Goal: Task Accomplishment & Management: Complete application form

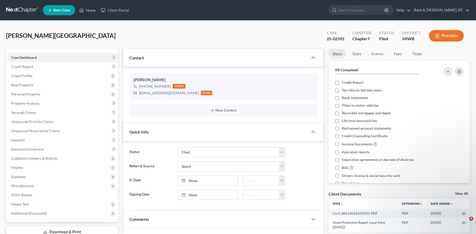
select select "6"
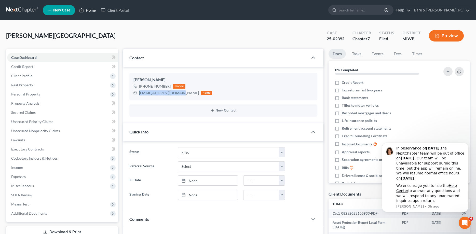
click at [92, 9] on link "Home" at bounding box center [88, 10] width 22 height 9
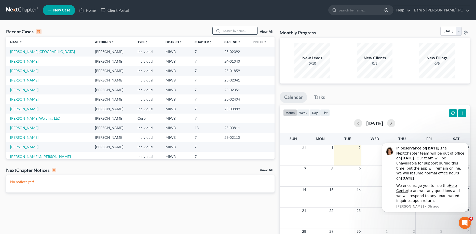
click at [223, 31] on input "search" at bounding box center [240, 30] width 36 height 7
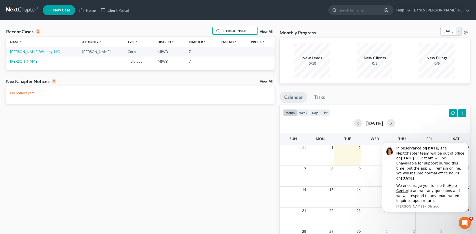
type input "[PERSON_NAME]"
click at [66, 9] on span "New Case" at bounding box center [61, 10] width 17 height 4
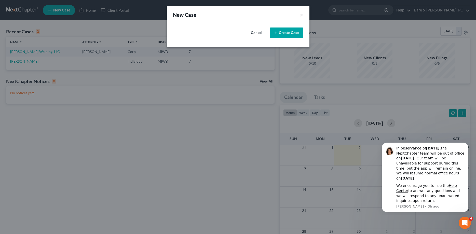
select select "41"
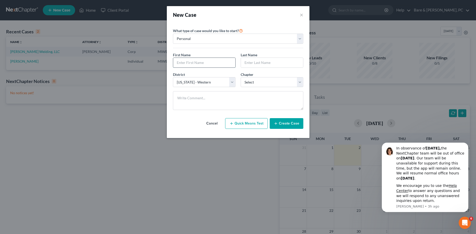
drag, startPoint x: 194, startPoint y: 63, endPoint x: 198, endPoint y: 63, distance: 4.3
click at [195, 63] on input "text" at bounding box center [204, 63] width 62 height 10
type input "[PERSON_NAME]"
click at [248, 62] on input "text" at bounding box center [272, 63] width 62 height 10
type input "[PERSON_NAME]"
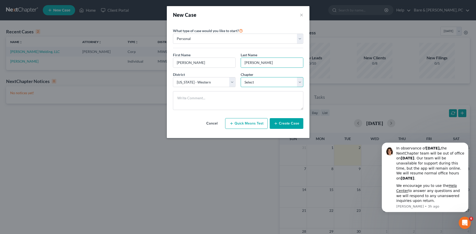
click at [241, 77] on select "Select 7 11 12 13" at bounding box center [272, 82] width 63 height 10
select select "0"
click option "7" at bounding box center [0, 0] width 0 height 0
click at [291, 124] on button "Create Case" at bounding box center [287, 123] width 34 height 11
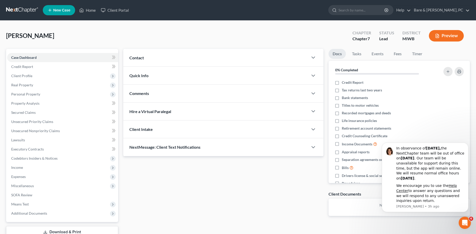
click at [141, 60] on span "Contact" at bounding box center [136, 57] width 15 height 5
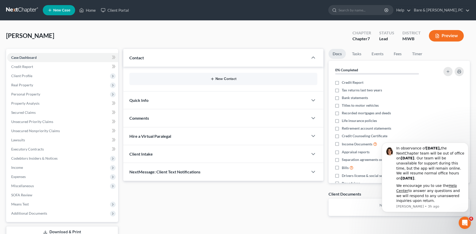
click at [221, 80] on button "New Contact" at bounding box center [223, 79] width 180 height 4
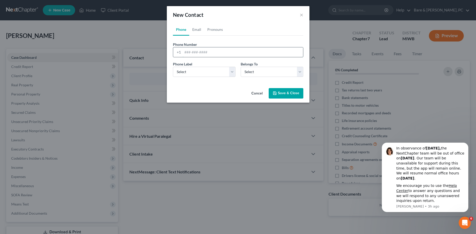
click at [185, 53] on input "tel" at bounding box center [243, 52] width 120 height 10
type input "[PHONE_NUMBER]"
click at [173, 67] on select "Select Mobile Home Work Other" at bounding box center [204, 72] width 63 height 10
select select "0"
click option "Mobile" at bounding box center [0, 0] width 0 height 0
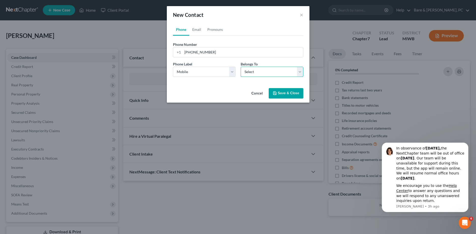
click at [241, 67] on select "Select Client Other" at bounding box center [272, 72] width 63 height 10
select select "0"
click option "Client" at bounding box center [0, 0] width 0 height 0
click at [198, 30] on link "Email" at bounding box center [196, 29] width 15 height 12
click at [190, 53] on input "email" at bounding box center [243, 52] width 120 height 10
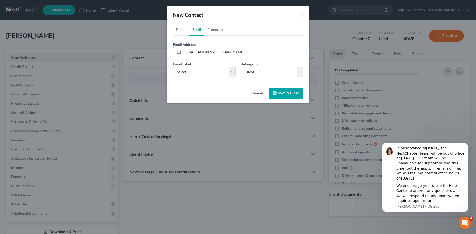
type input "[EMAIL_ADDRESS][DOMAIN_NAME]"
click at [296, 93] on button "Save & Close" at bounding box center [286, 93] width 35 height 11
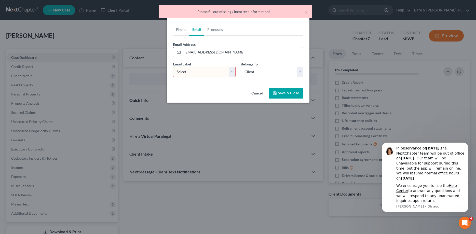
click at [220, 51] on input "[EMAIL_ADDRESS][DOMAIN_NAME]" at bounding box center [243, 52] width 120 height 10
click at [173, 67] on select "Select Home Work Other" at bounding box center [204, 72] width 63 height 10
select select "0"
click option "Home" at bounding box center [0, 0] width 0 height 0
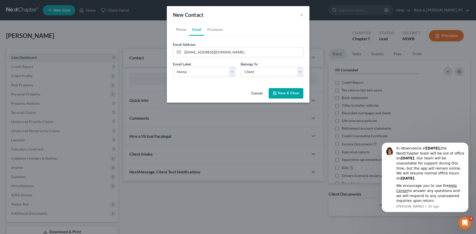
click at [305, 71] on div "Belongs To * Select Client Other" at bounding box center [272, 69] width 68 height 16
click at [294, 92] on button "Save & Close" at bounding box center [286, 93] width 35 height 11
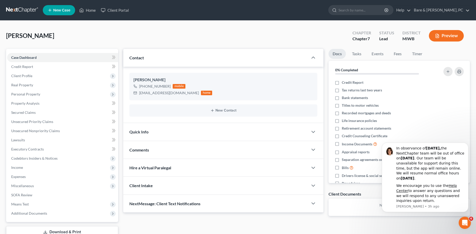
click at [64, 9] on span "New Case" at bounding box center [61, 10] width 17 height 4
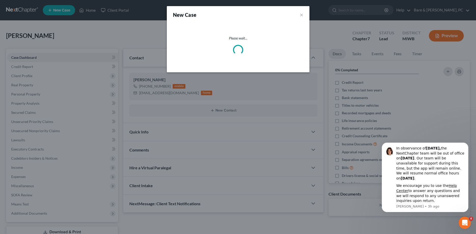
select select "41"
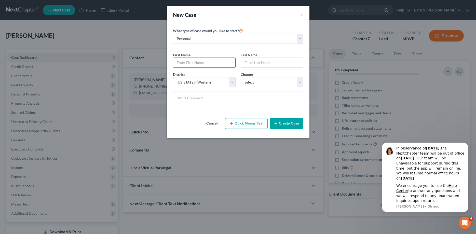
click at [192, 61] on input "text" at bounding box center [204, 63] width 62 height 10
type input "[PERSON_NAME]"
click at [241, 77] on select "Select 7 11 12 13" at bounding box center [272, 82] width 63 height 10
select select "0"
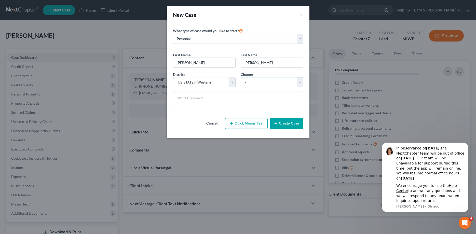
click option "7" at bounding box center [0, 0] width 0 height 0
click at [296, 124] on button "Create Case" at bounding box center [287, 123] width 34 height 11
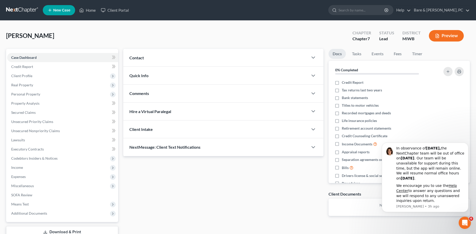
click at [141, 59] on span "Contact" at bounding box center [136, 57] width 15 height 5
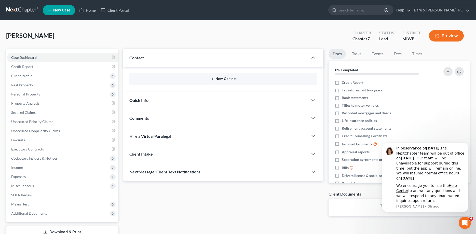
click at [221, 80] on button "New Contact" at bounding box center [223, 79] width 180 height 4
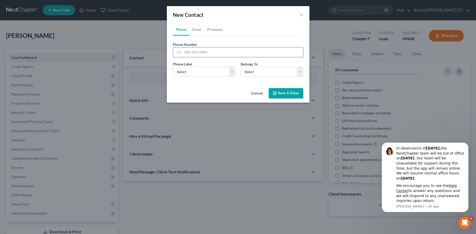
click at [187, 52] on input "tel" at bounding box center [243, 52] width 120 height 10
type input "[PHONE_NUMBER]"
click at [241, 67] on select "Select Client Other" at bounding box center [272, 72] width 63 height 10
select select "0"
click option "Client" at bounding box center [0, 0] width 0 height 0
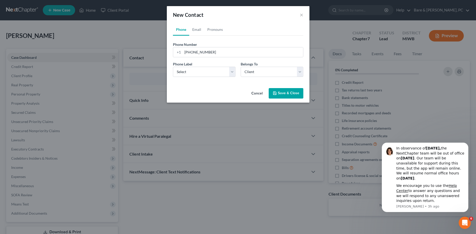
click at [293, 94] on button "Save & Close" at bounding box center [286, 93] width 35 height 11
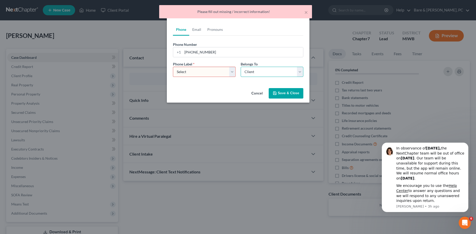
click at [241, 67] on select "Select Client Other" at bounding box center [272, 72] width 63 height 10
click at [173, 67] on select "Select Mobile Home Work Other" at bounding box center [204, 72] width 63 height 10
select select "0"
click option "Mobile" at bounding box center [0, 0] width 0 height 0
click at [241, 67] on select "Select Client Other" at bounding box center [272, 72] width 63 height 10
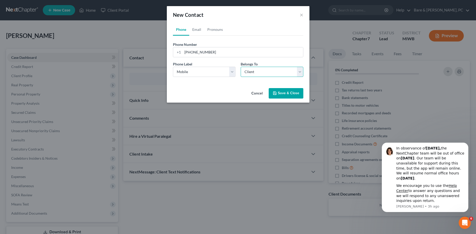
click option "Client" at bounding box center [0, 0] width 0 height 0
click at [288, 92] on button "Save & Close" at bounding box center [286, 93] width 35 height 11
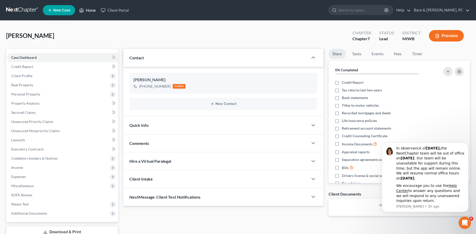
click at [90, 9] on link "Home" at bounding box center [88, 10] width 22 height 9
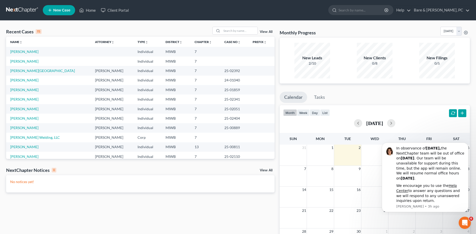
click at [60, 9] on span "New Case" at bounding box center [61, 10] width 17 height 4
select select "41"
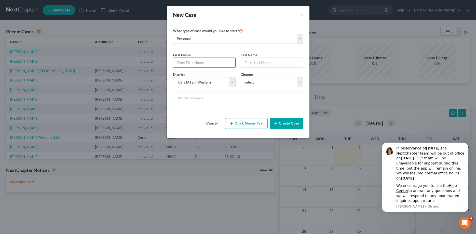
click at [192, 64] on input "text" at bounding box center [204, 63] width 62 height 10
type input "[PERSON_NAME]"
click at [241, 77] on select "Select 7 11 12 13" at bounding box center [272, 82] width 63 height 10
select select "0"
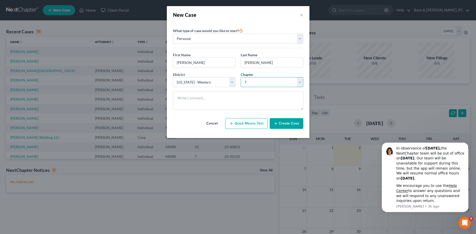
click option "7" at bounding box center [0, 0] width 0 height 0
click at [287, 123] on button "Create Case" at bounding box center [287, 123] width 34 height 11
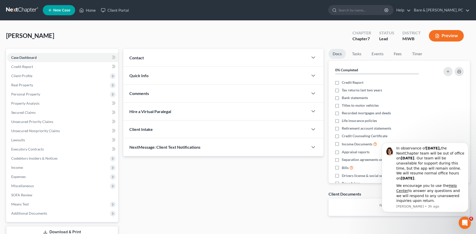
click at [140, 59] on span "Contact" at bounding box center [136, 57] width 15 height 5
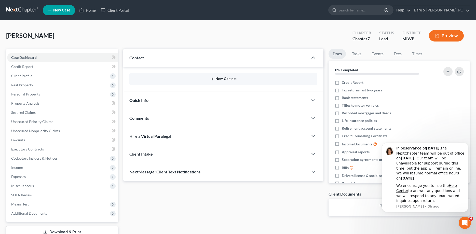
click at [225, 78] on button "New Contact" at bounding box center [223, 79] width 180 height 4
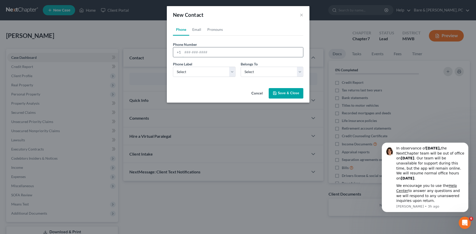
click at [186, 55] on input "tel" at bounding box center [243, 52] width 120 height 10
type input "[PHONE_NUMBER]"
click at [173, 67] on select "Select Mobile Home Work Other" at bounding box center [204, 72] width 63 height 10
select select "0"
click option "Mobile" at bounding box center [0, 0] width 0 height 0
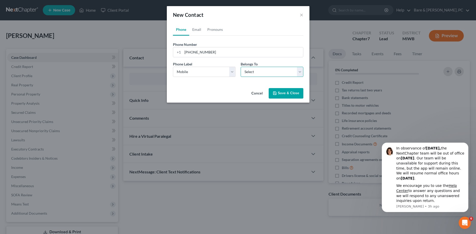
click at [241, 67] on select "Select Client Other" at bounding box center [272, 72] width 63 height 10
select select "0"
click option "Client" at bounding box center [0, 0] width 0 height 0
select select "0"
click at [196, 31] on link "Email" at bounding box center [196, 29] width 15 height 12
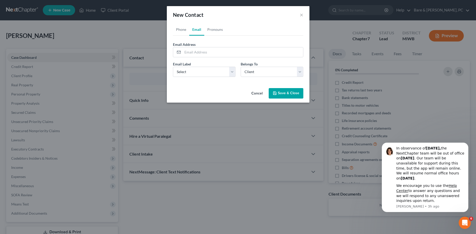
click at [194, 45] on label "Email Address" at bounding box center [184, 44] width 23 height 5
click at [189, 54] on input "email" at bounding box center [243, 52] width 120 height 10
type input "[EMAIL_ADDRESS][DOMAIN_NAME]"
click at [173, 67] on select "Select Home Work Other" at bounding box center [204, 72] width 63 height 10
select select "0"
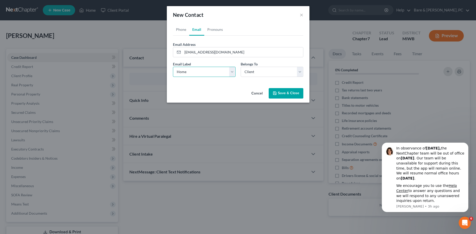
click option "Home" at bounding box center [0, 0] width 0 height 0
click at [289, 91] on button "Save & Close" at bounding box center [286, 93] width 35 height 11
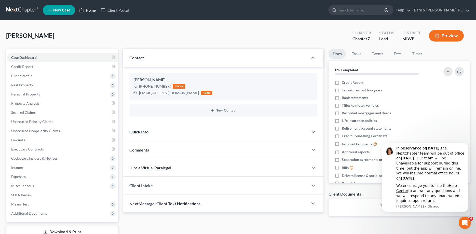
click at [90, 11] on link "Home" at bounding box center [88, 10] width 22 height 9
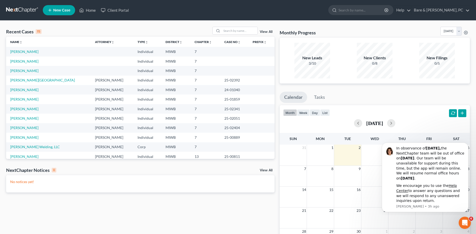
click at [61, 10] on span "New Case" at bounding box center [61, 10] width 17 height 4
select select "41"
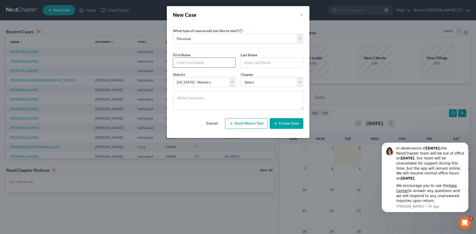
click at [183, 61] on input "text" at bounding box center [204, 63] width 62 height 10
type input "[PERSON_NAME]"
click at [241, 77] on select "Select 7 11 12 13" at bounding box center [272, 82] width 63 height 10
select select "0"
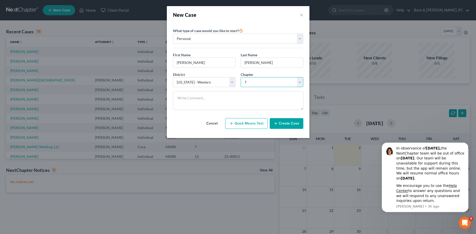
click option "7" at bounding box center [0, 0] width 0 height 0
click at [288, 124] on button "Create Case" at bounding box center [287, 123] width 34 height 11
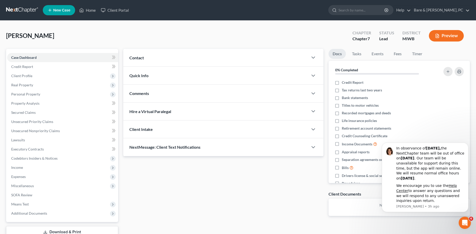
click at [138, 59] on span "Contact" at bounding box center [136, 57] width 15 height 5
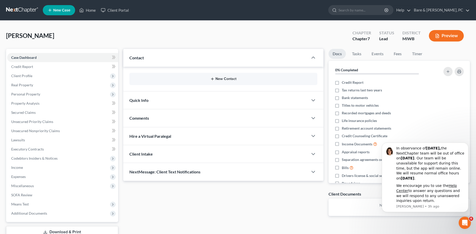
click at [225, 79] on button "New Contact" at bounding box center [223, 79] width 180 height 4
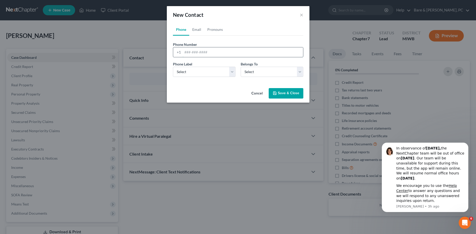
click at [186, 52] on input "tel" at bounding box center [243, 52] width 120 height 10
type input "[PHONE_NUMBER]"
click at [173, 67] on select "Select Mobile Home Work Other" at bounding box center [204, 72] width 63 height 10
select select "0"
click option "Mobile" at bounding box center [0, 0] width 0 height 0
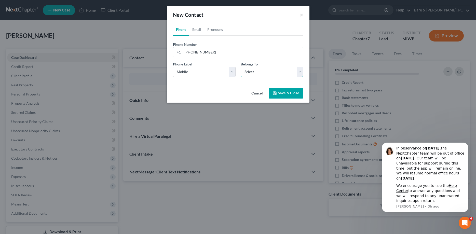
click at [241, 67] on select "Select Client Other" at bounding box center [272, 72] width 63 height 10
select select "0"
click option "Client" at bounding box center [0, 0] width 0 height 0
select select "0"
click at [197, 29] on link "Email" at bounding box center [196, 29] width 15 height 12
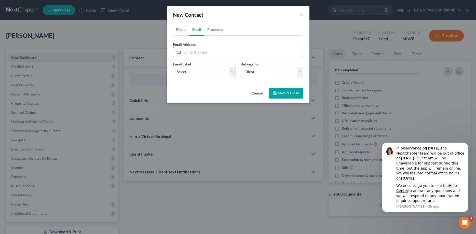
click at [189, 48] on input "email" at bounding box center [243, 52] width 120 height 10
type input "[EMAIL_ADDRESS][DOMAIN_NAME]"
click at [173, 67] on select "Select Home Work Other" at bounding box center [204, 72] width 63 height 10
select select "0"
click option "Home" at bounding box center [0, 0] width 0 height 0
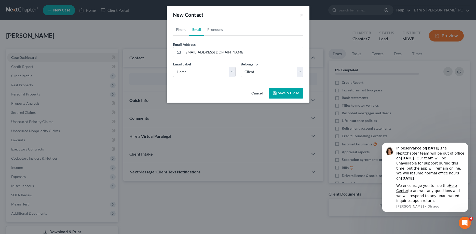
click at [286, 93] on button "Save & Close" at bounding box center [286, 93] width 35 height 11
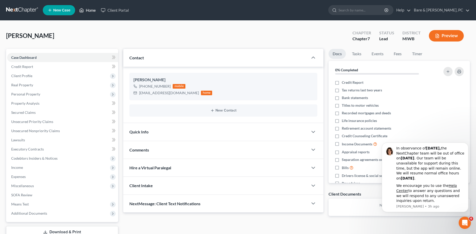
click at [87, 8] on link "Home" at bounding box center [88, 10] width 22 height 9
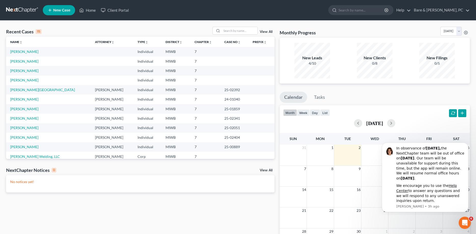
click at [59, 10] on span "New Case" at bounding box center [61, 10] width 17 height 4
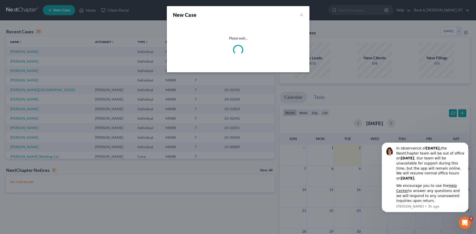
select select "41"
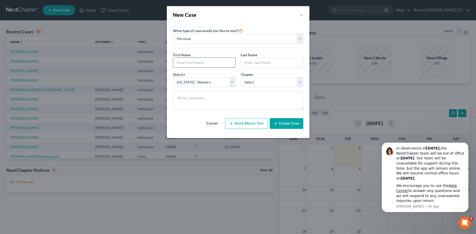
click at [209, 60] on input "text" at bounding box center [204, 63] width 62 height 10
type input "[PERSON_NAME]"
click at [247, 63] on input "text" at bounding box center [272, 63] width 62 height 10
type input "[PERSON_NAME]"
click at [241, 77] on select "Select 7 11 12 13" at bounding box center [272, 82] width 63 height 10
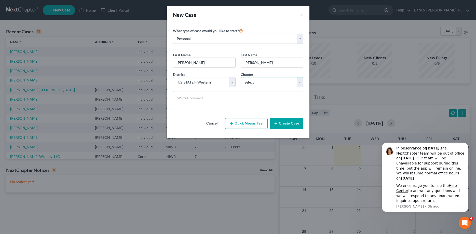
select select "0"
click option "7" at bounding box center [0, 0] width 0 height 0
click at [206, 66] on input "[PERSON_NAME]" at bounding box center [204, 63] width 62 height 10
type input "[PERSON_NAME] & [PERSON_NAME]"
click option "7" at bounding box center [0, 0] width 0 height 0
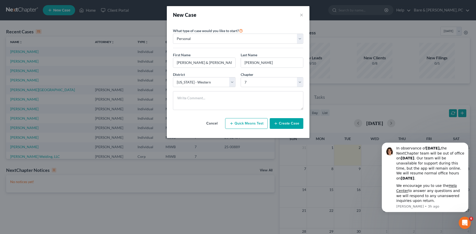
click at [289, 124] on button "Create Case" at bounding box center [287, 123] width 34 height 11
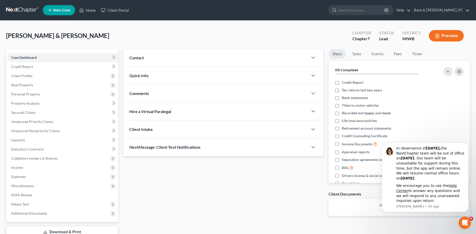
click at [139, 57] on span "Contact" at bounding box center [136, 57] width 15 height 5
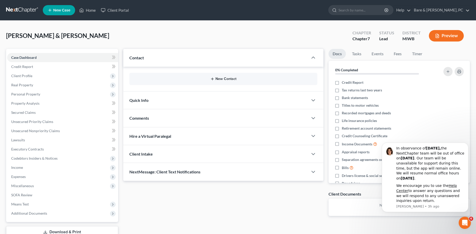
click at [227, 79] on button "New Contact" at bounding box center [223, 79] width 180 height 4
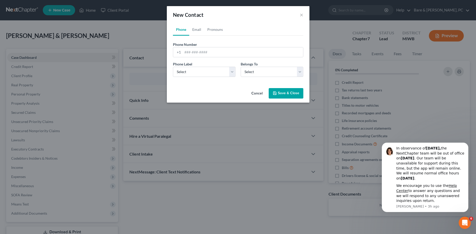
click at [290, 92] on button "Save & Close" at bounding box center [286, 93] width 35 height 11
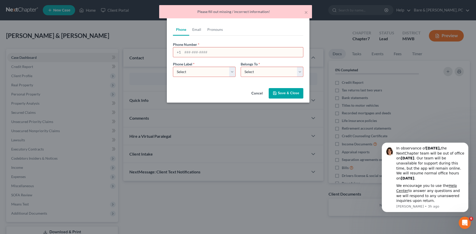
drag, startPoint x: 262, startPoint y: 92, endPoint x: 262, endPoint y: 96, distance: 4.1
click at [263, 94] on button "Cancel" at bounding box center [256, 94] width 19 height 10
